Goal: Navigation & Orientation: Find specific page/section

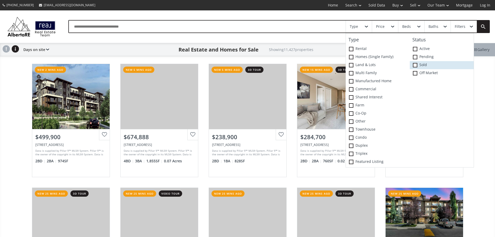
click at [433, 67] on label "Sold" at bounding box center [442, 65] width 64 height 8
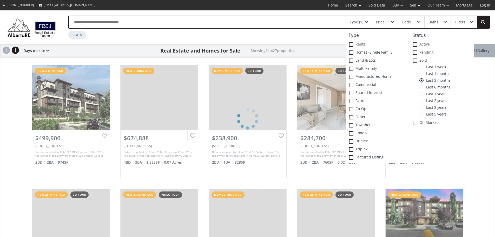
click at [290, 35] on div "Sold" at bounding box center [259, 34] width 382 height 10
